Goal: Contribute content

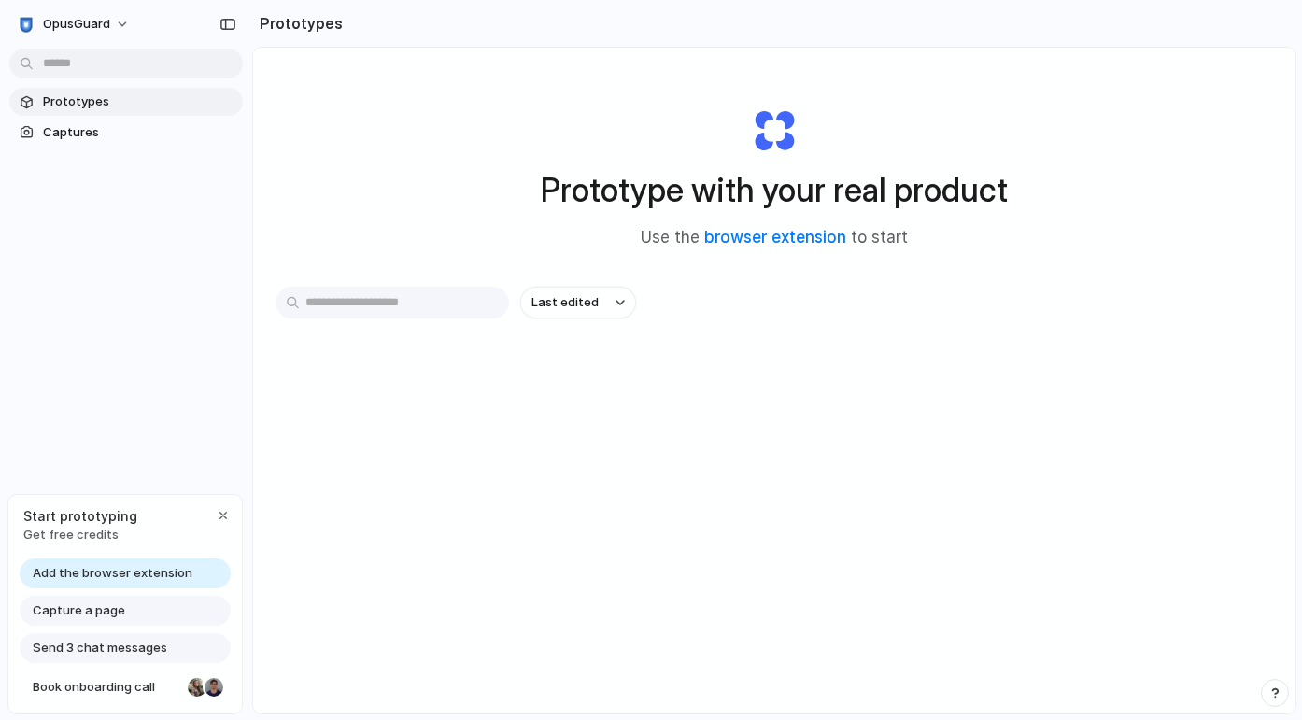
click at [92, 569] on span "Add the browser extension" at bounding box center [113, 573] width 160 height 19
click at [768, 232] on link "browser extension" at bounding box center [775, 237] width 142 height 19
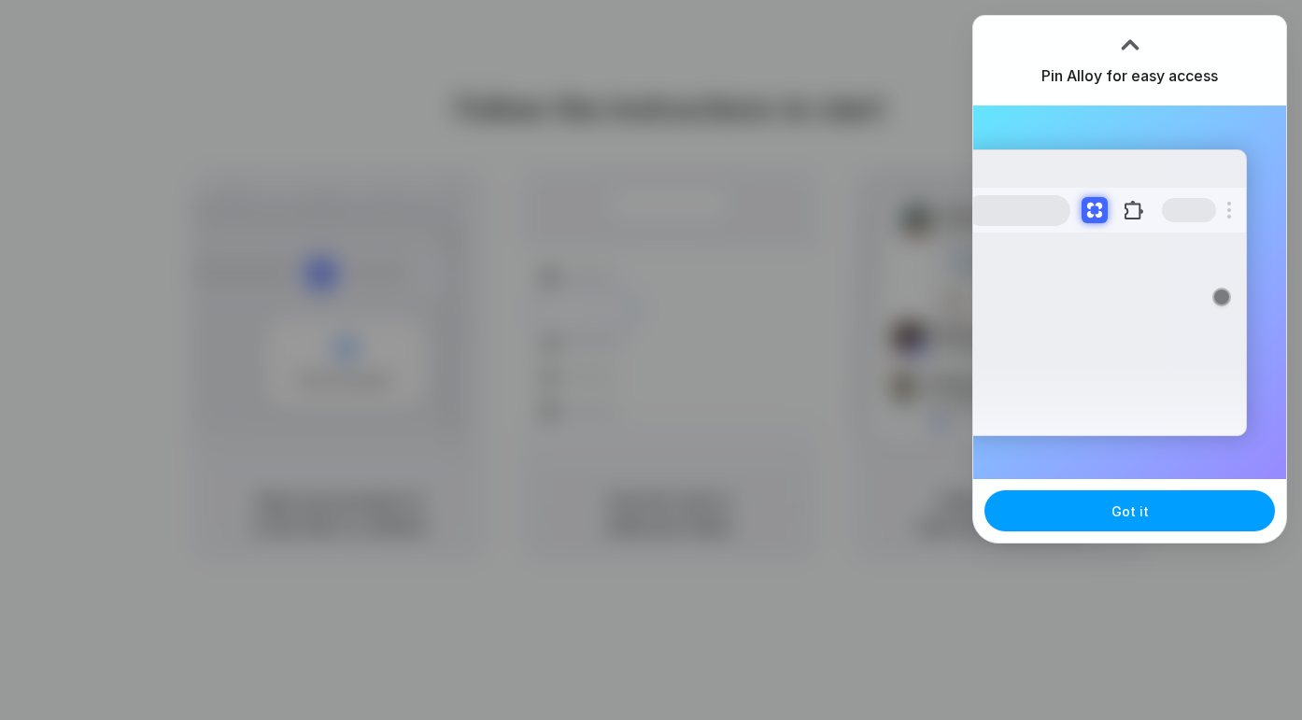
click at [1103, 502] on button "Got it" at bounding box center [1129, 510] width 290 height 41
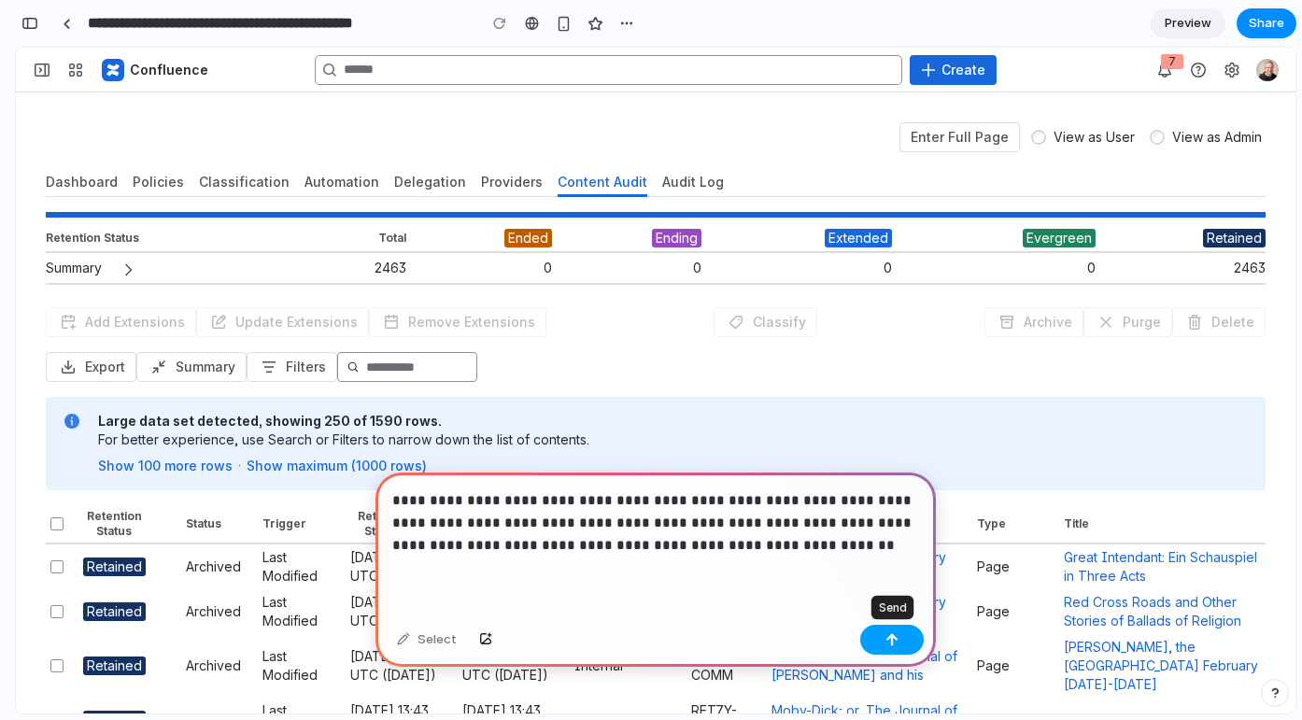
click at [879, 640] on button "button" at bounding box center [891, 640] width 63 height 30
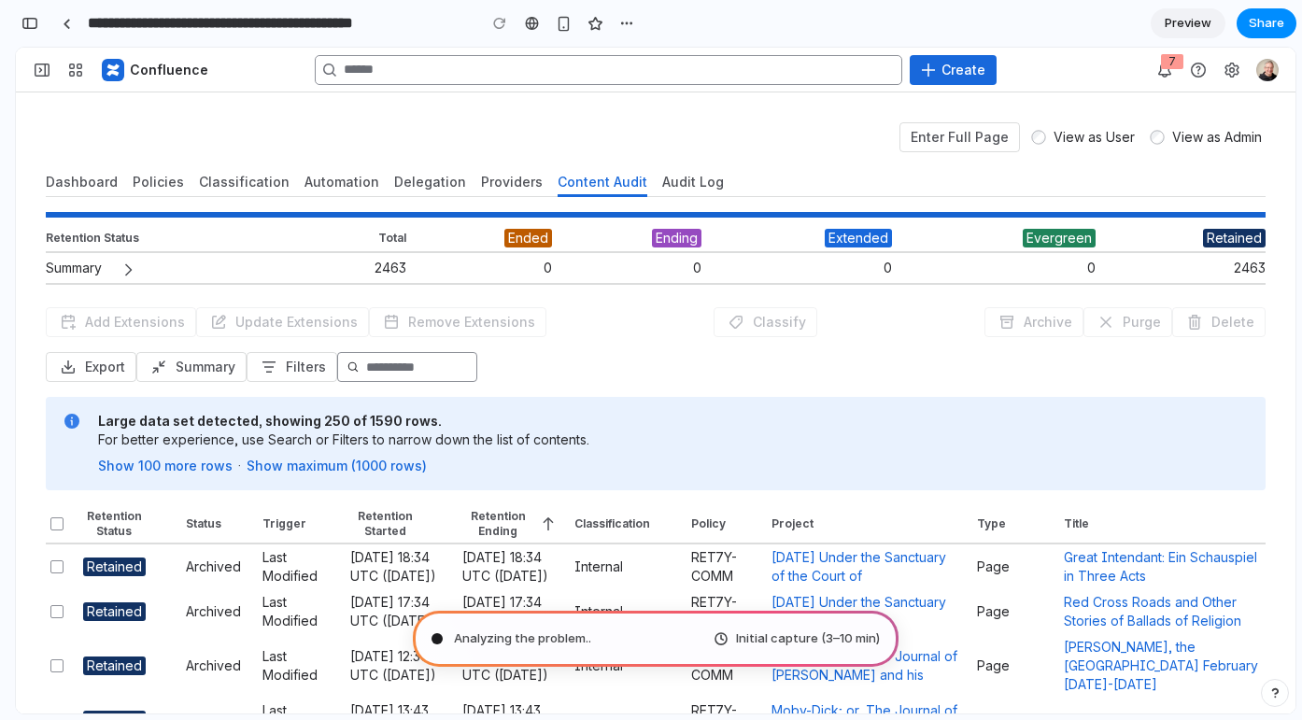
click at [1181, 22] on span "Preview" at bounding box center [1187, 23] width 47 height 19
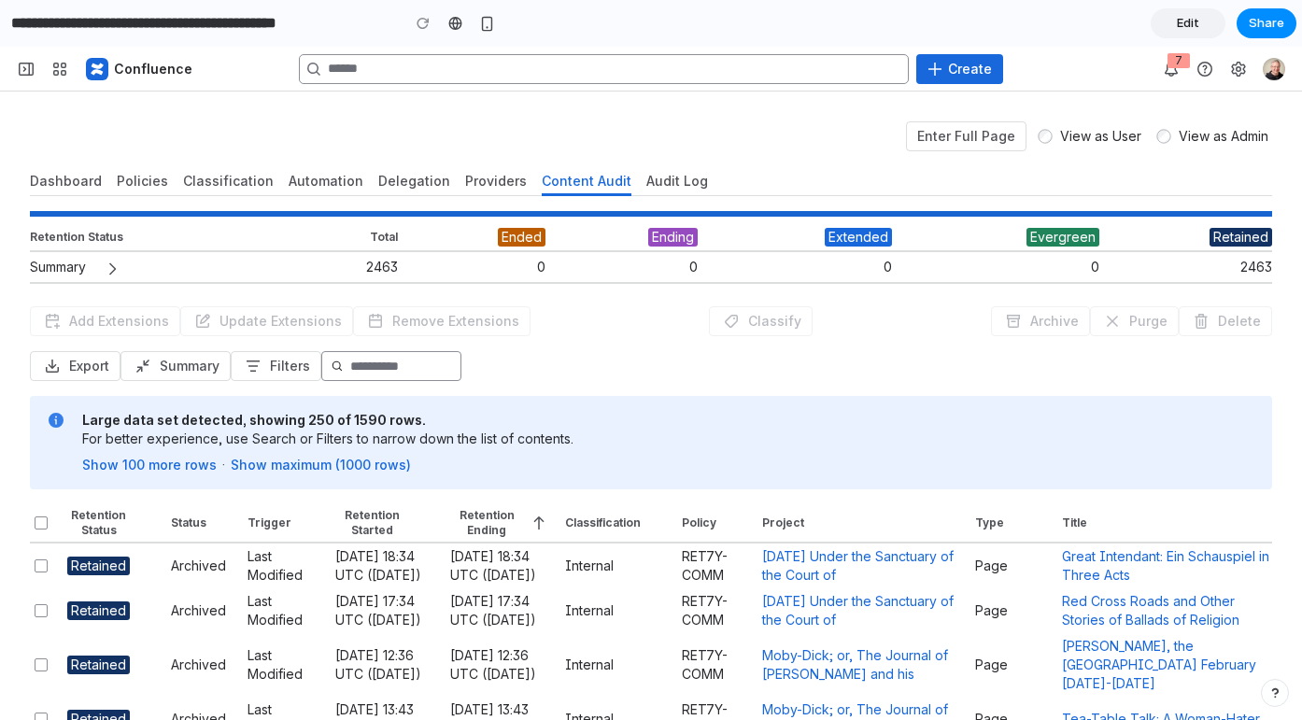
click at [1181, 22] on span "Edit" at bounding box center [1188, 23] width 22 height 19
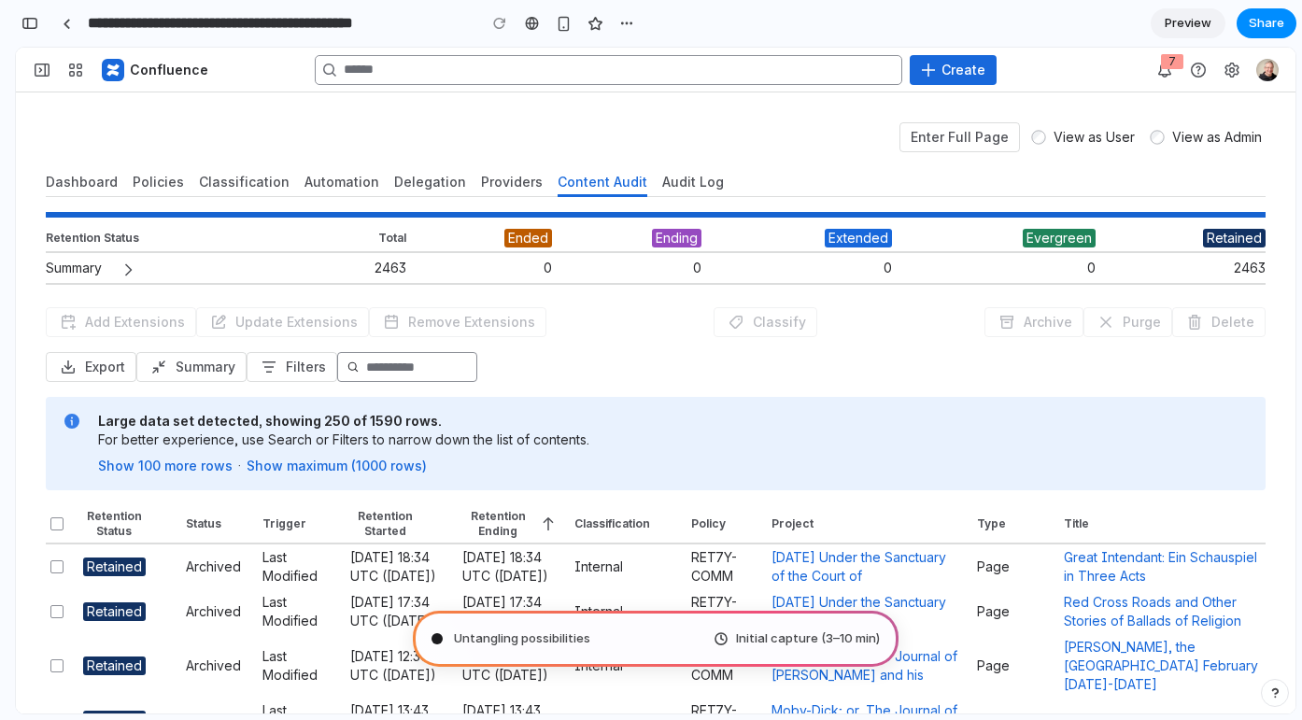
click at [583, 636] on span "Untangling possibilities" at bounding box center [522, 638] width 136 height 19
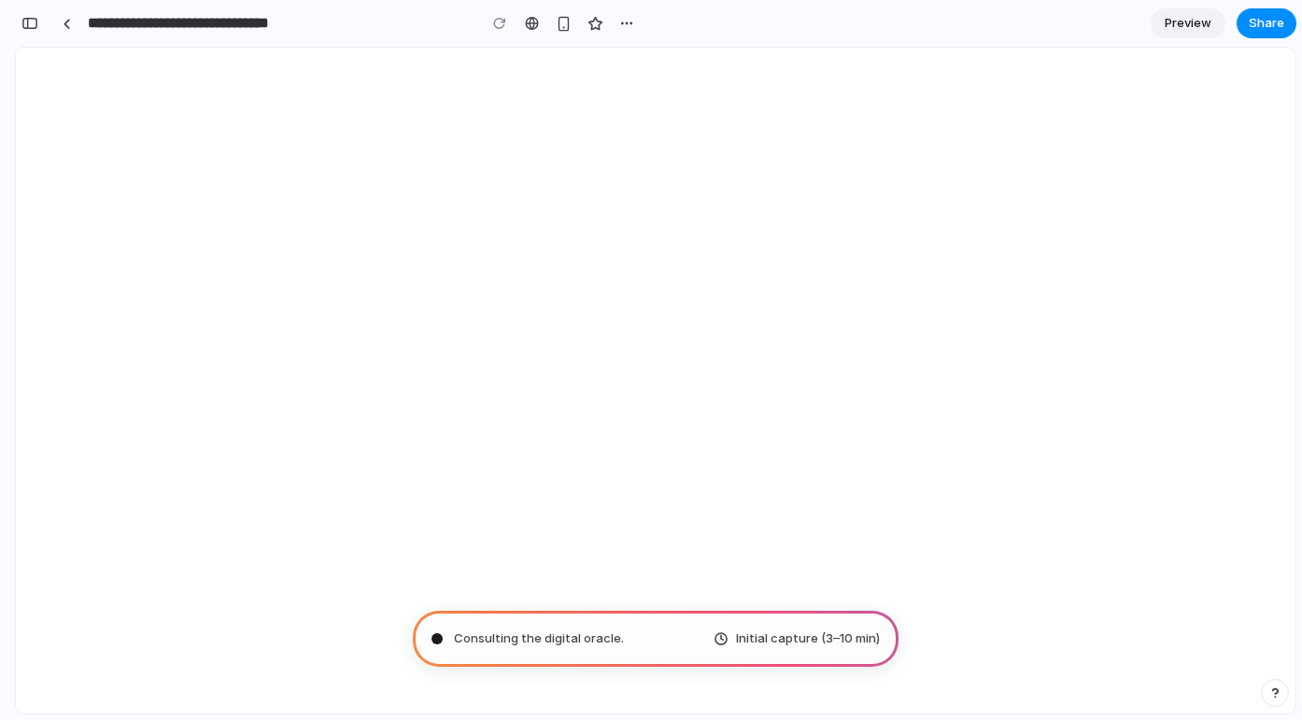
type input "**********"
click at [710, 640] on div "Evaluating the request . Initial capture (3–10 min)" at bounding box center [656, 639] width 486 height 56
click at [729, 637] on div "Initial capture (3–10 min)" at bounding box center [796, 638] width 166 height 19
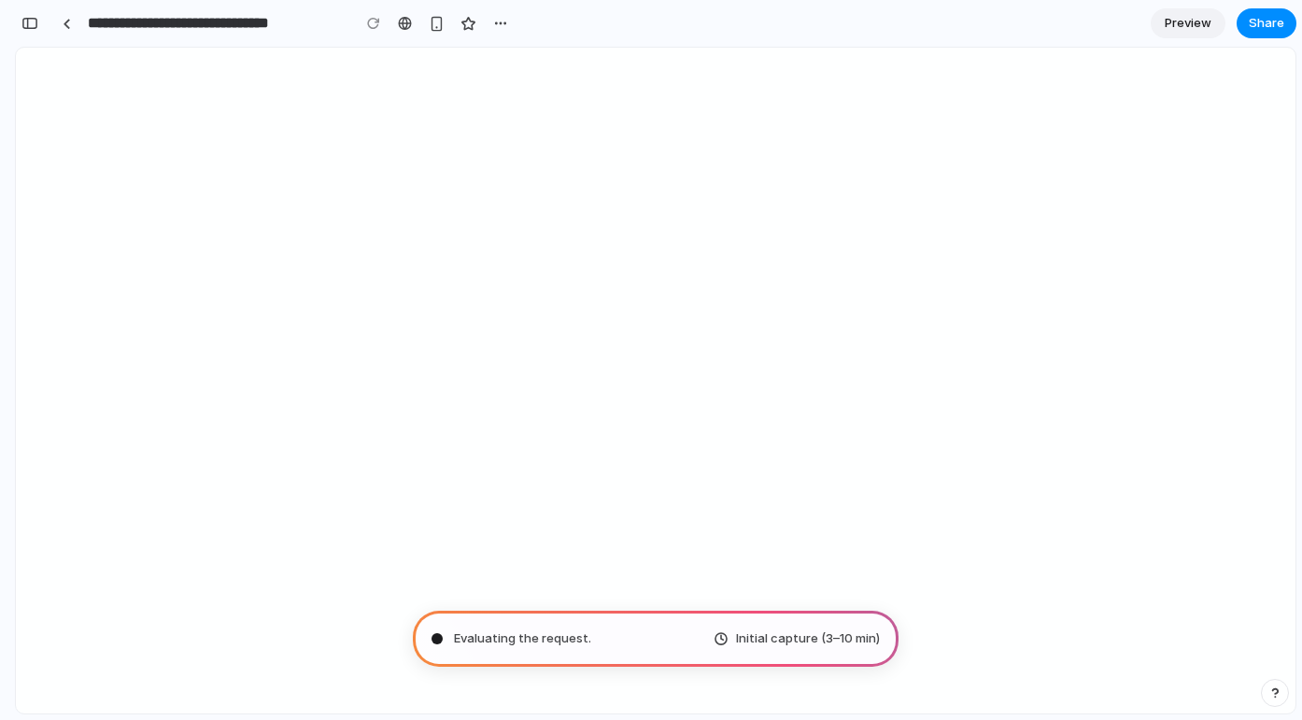
click at [729, 637] on div "Initial capture (3–10 min)" at bounding box center [796, 638] width 166 height 19
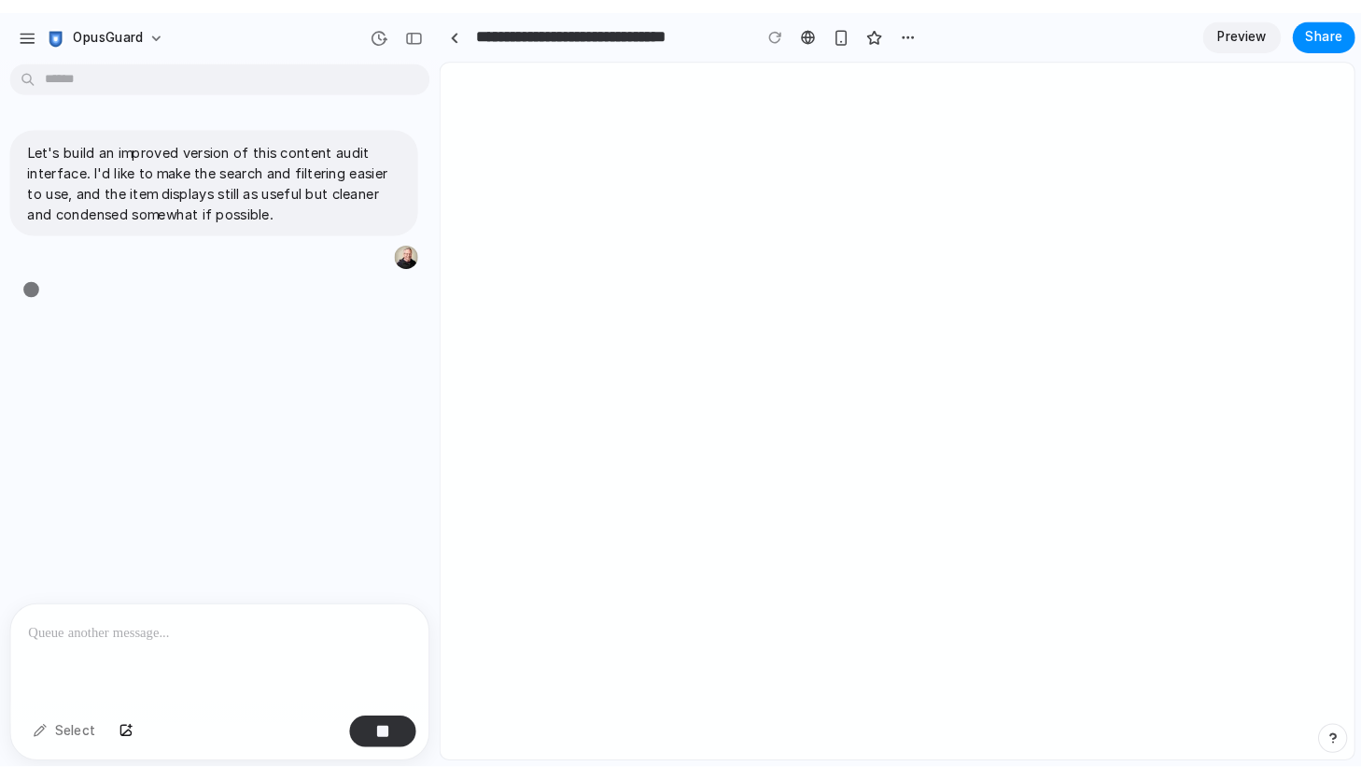
scroll to position [7, 0]
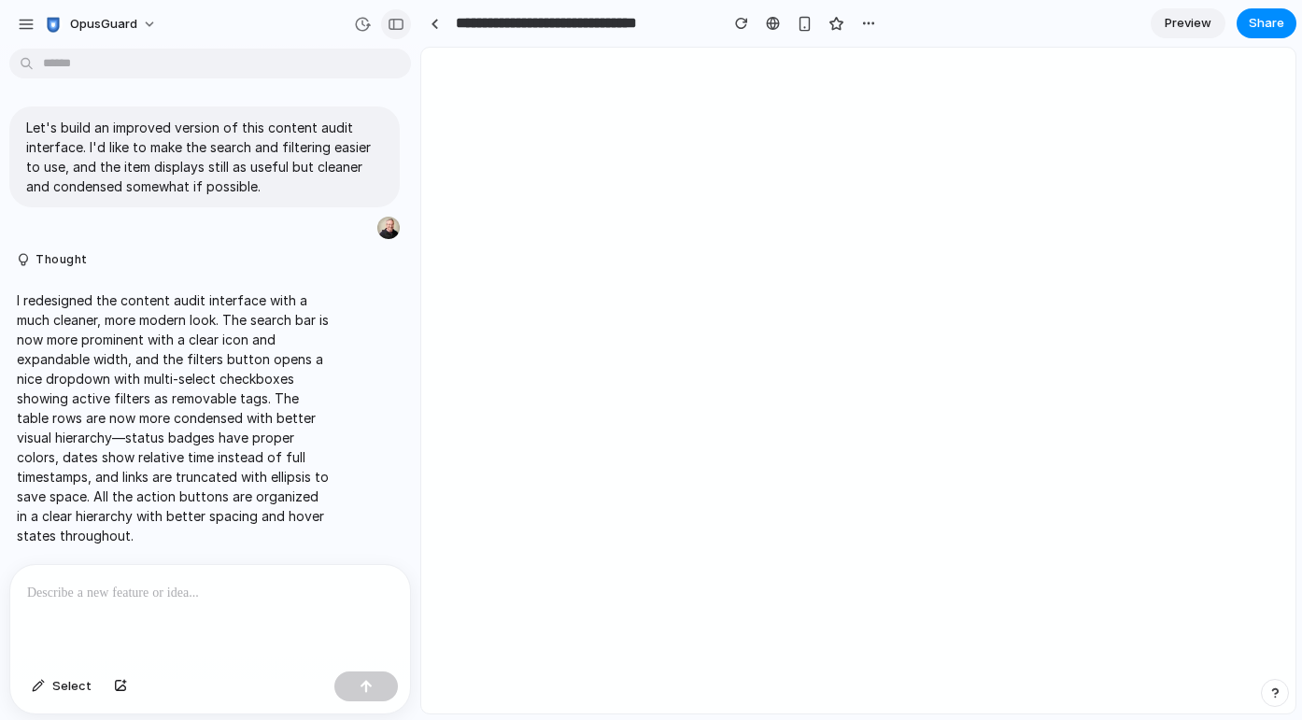
click at [398, 26] on div "button" at bounding box center [396, 24] width 17 height 13
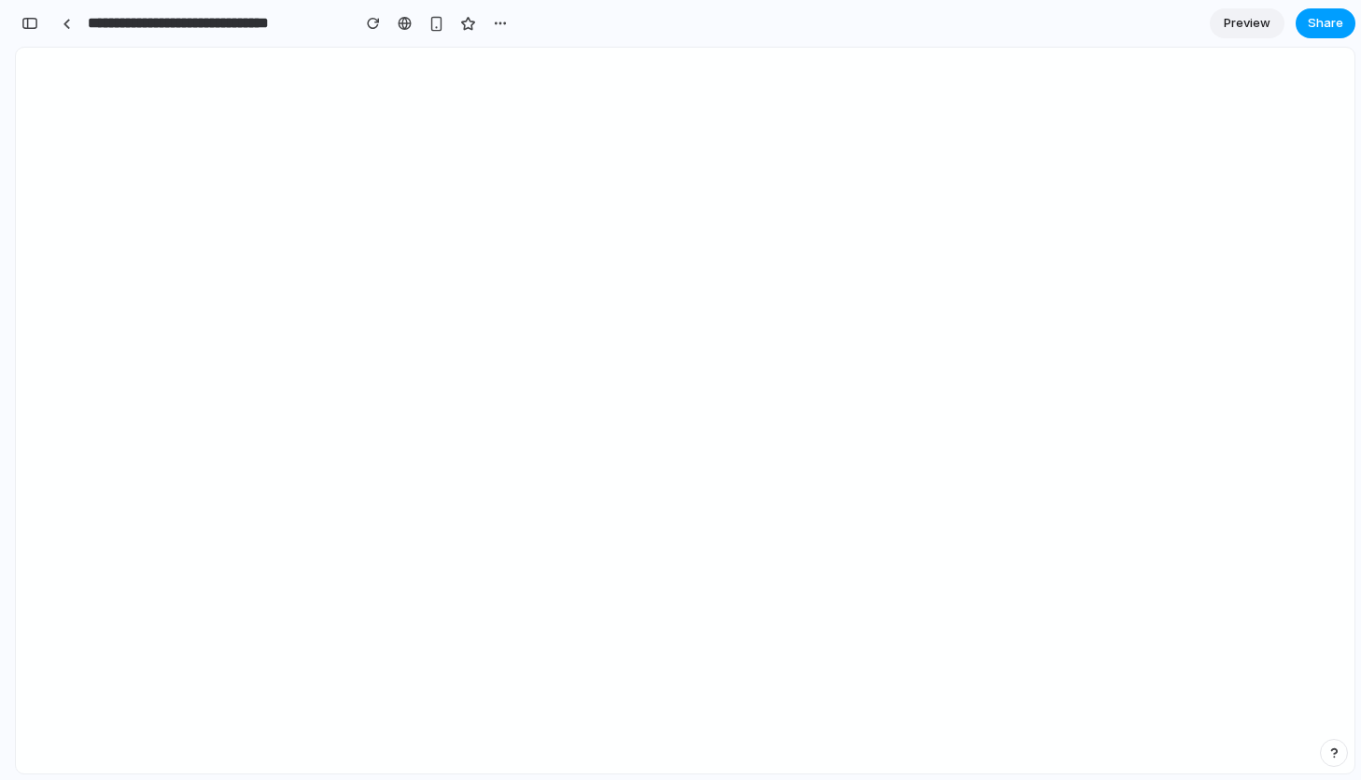
click at [1301, 25] on span "Share" at bounding box center [1325, 23] width 35 height 19
click at [1245, 29] on span "Preview" at bounding box center [1247, 23] width 47 height 19
